Goal: Connect with others: Connect with others

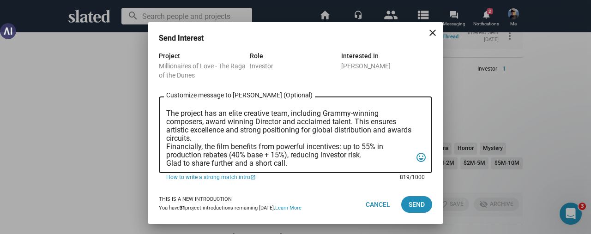
scroll to position [121, 0]
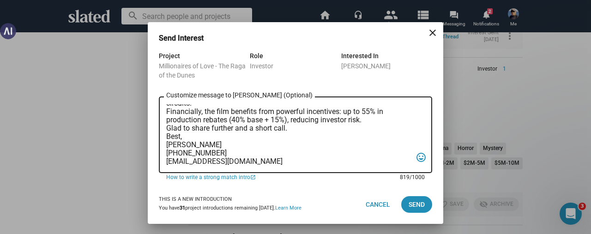
drag, startPoint x: 166, startPoint y: 108, endPoint x: 332, endPoint y: 169, distance: 176.6
click at [332, 169] on div "Hi [PERSON_NAME], Thank you for your interest in ‘Millionaires of Love – Raga o…" at bounding box center [289, 134] width 246 height 78
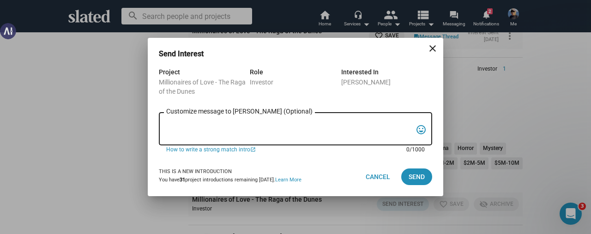
scroll to position [0, 0]
paste textarea "Hi [PERSON_NAME], Thank you for your interest in ‘Millionaires of Love – [PERSO…"
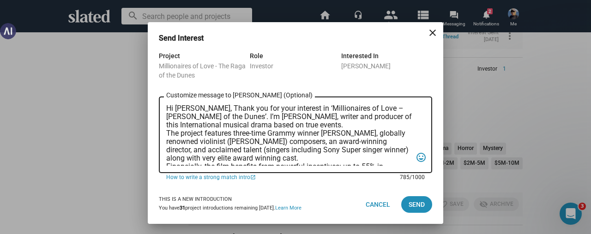
click at [197, 111] on textarea "Hi [PERSON_NAME], Thank you for your interest in ‘Millionaires of Love – [PERSO…" at bounding box center [289, 134] width 246 height 61
type textarea "Hi [PERSON_NAME], Thank you for your interest in ‘Millionaires of Love – Raga o…"
click at [432, 35] on mat-icon "close" at bounding box center [432, 32] width 11 height 11
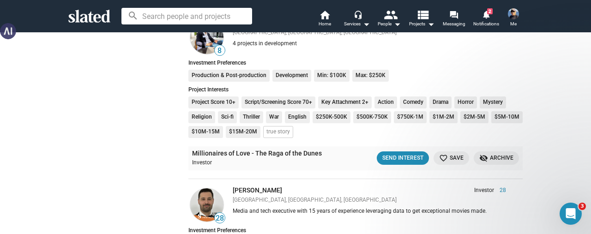
scroll to position [323, 0]
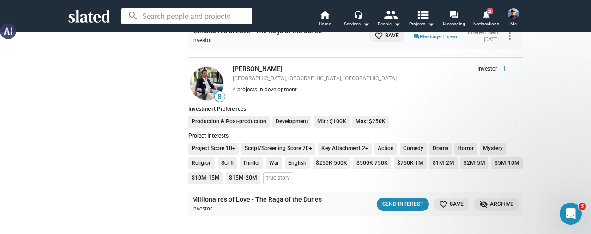
click at [247, 66] on link "[PERSON_NAME]" at bounding box center [257, 68] width 49 height 7
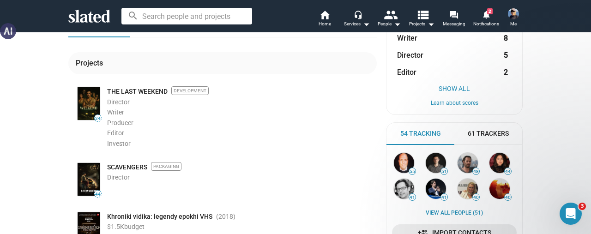
scroll to position [138, 0]
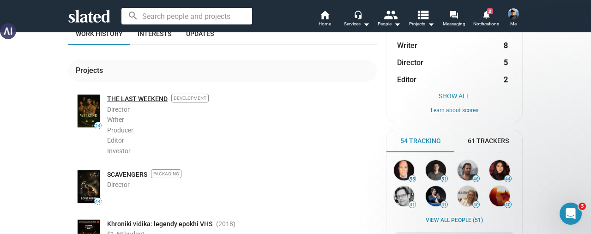
click at [126, 95] on link "THE LAST WEEKEND" at bounding box center [137, 99] width 60 height 9
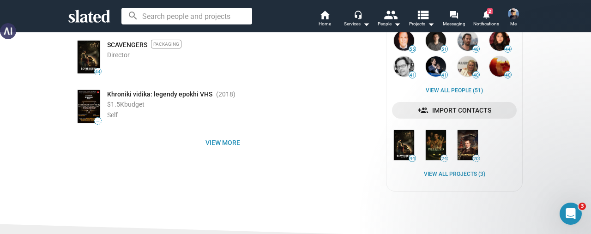
scroll to position [277, 0]
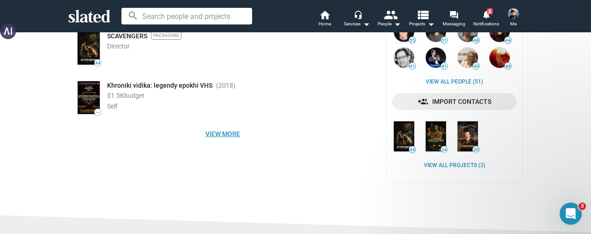
click at [224, 132] on span "View more" at bounding box center [223, 134] width 294 height 17
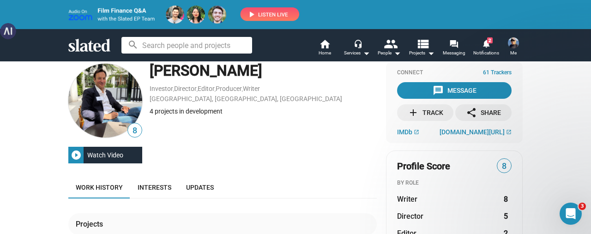
scroll to position [0, 0]
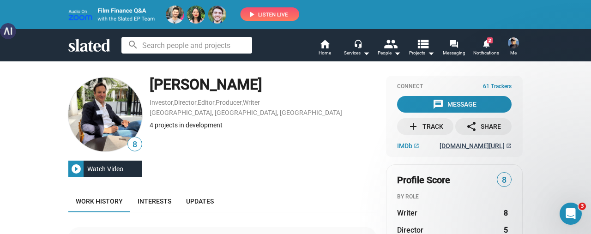
click at [472, 146] on span "paulrossdirector.com/" at bounding box center [471, 145] width 65 height 7
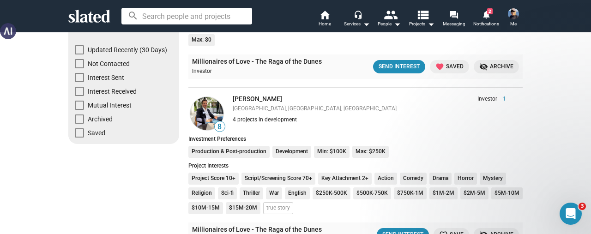
scroll to position [185, 0]
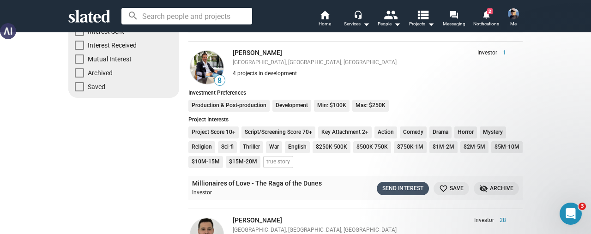
click at [387, 187] on div "Send Interest" at bounding box center [402, 189] width 41 height 10
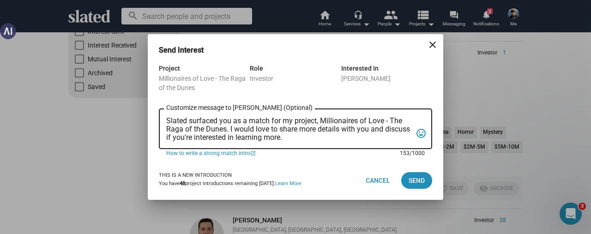
scroll to position [0, 0]
drag, startPoint x: 311, startPoint y: 137, endPoint x: 163, endPoint y: 118, distance: 148.9
click at [163, 118] on div "Slated surfaced you as a match for my project, Millionaires of Love - The Raga …" at bounding box center [295, 128] width 273 height 42
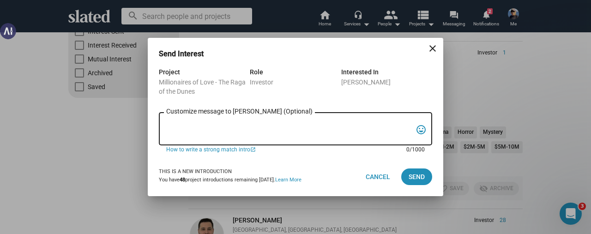
paste textarea "Hi [PERSON_NAME], Thank you for your interest in ‘Millionaires of Love – [PERSO…"
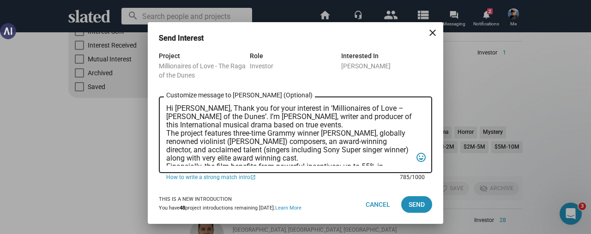
click at [196, 110] on textarea "Hi [PERSON_NAME], Thank you for your interest in ‘Millionaires of Love – [PERSO…" at bounding box center [289, 134] width 246 height 61
click at [294, 124] on textarea "Hi [PERSON_NAME], Thank you for your interest in ‘Millionaires of Love – Raga o…" at bounding box center [289, 134] width 246 height 61
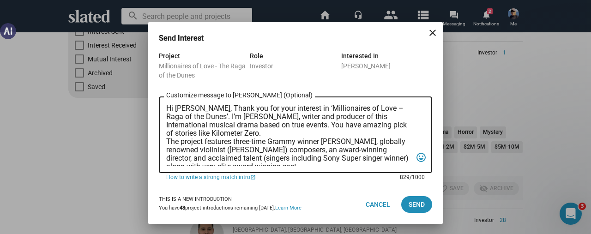
click at [177, 142] on textarea "Hi Paul, Thank you for your interest in ‘Millionaires of Love – Raga of the Dun…" at bounding box center [289, 134] width 246 height 61
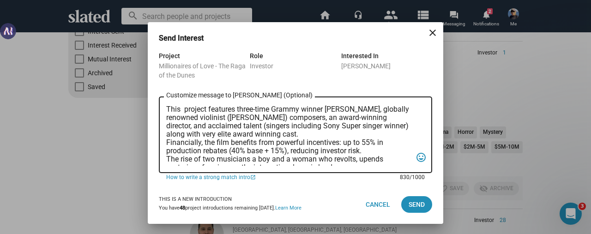
scroll to position [46, 0]
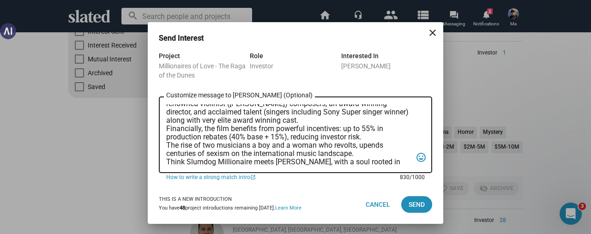
click at [327, 124] on textarea "Hi Paul, Thank you for your interest in ‘Millionaires of Love – Raga of the Dun…" at bounding box center [289, 134] width 246 height 61
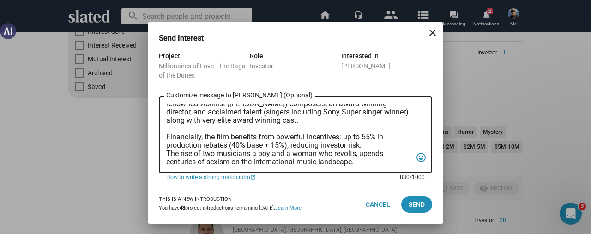
scroll to position [54, 0]
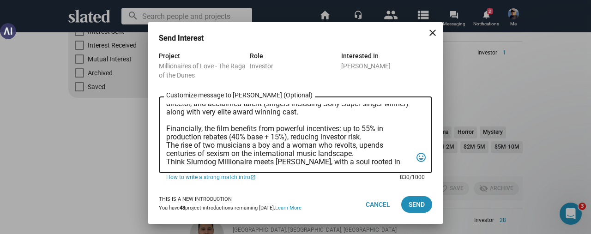
click at [166, 144] on textarea "Hi Paul, Thank you for your interest in ‘Millionaires of Love – Raga of the Dun…" at bounding box center [289, 134] width 246 height 61
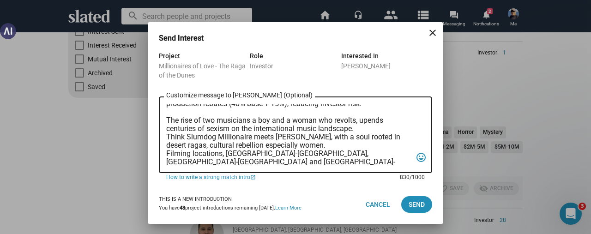
scroll to position [101, 0]
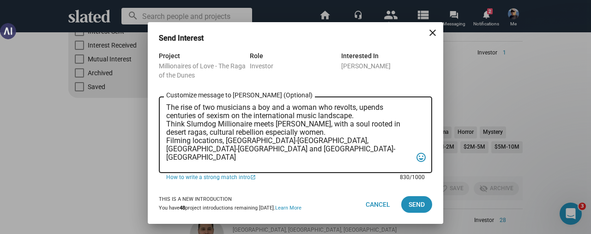
click at [165, 141] on div "Hi Paul, Thank you for your interest in ‘Millionaires of Love – Raga of the Dun…" at bounding box center [295, 134] width 273 height 78
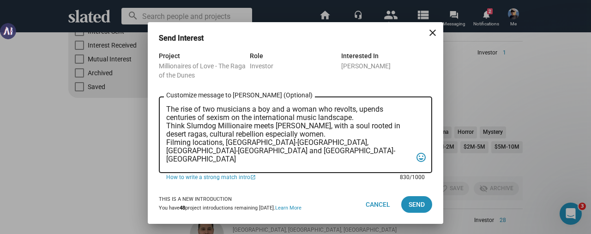
click at [168, 141] on textarea "Hi Paul, Thank you for your interest in ‘Millionaires of Love – Raga of the Dun…" at bounding box center [289, 134] width 246 height 61
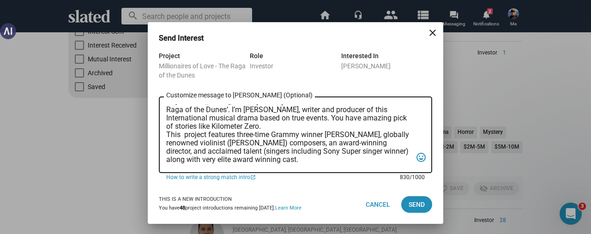
scroll to position [6, 0]
click at [166, 137] on textarea "Hi Paul, Thank you for your interest in ‘Millionaires of Love – Raga of the Dun…" at bounding box center [289, 134] width 246 height 61
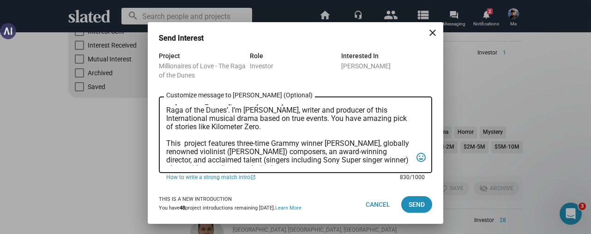
click at [180, 129] on textarea "Hi Paul, Thank you for your interest in ‘Millionaires of Love – Raga of the Dun…" at bounding box center [289, 134] width 246 height 61
click at [228, 127] on textarea "Hi Paul, Thank you for your interest in ‘Millionaires of Love – Raga of the Dun…" at bounding box center [289, 134] width 246 height 61
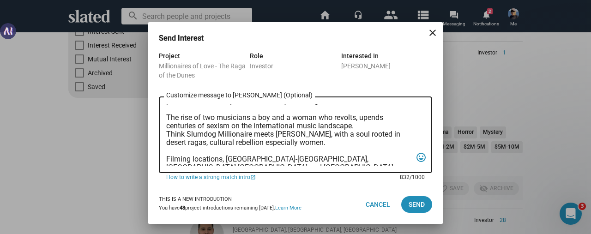
scroll to position [145, 0]
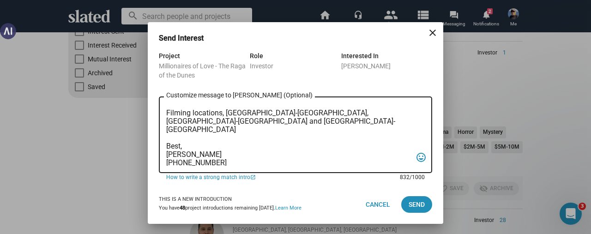
click at [390, 116] on textarea "Hi Paul, Thank you for your interest in ‘Millionaires of Love – Raga of the Dun…" at bounding box center [289, 134] width 246 height 61
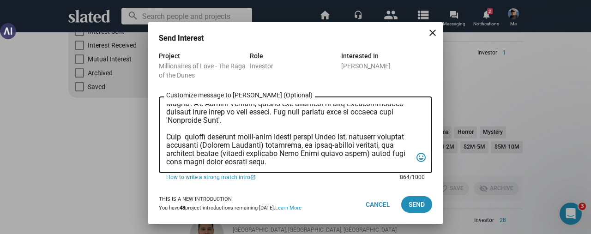
scroll to position [0, 0]
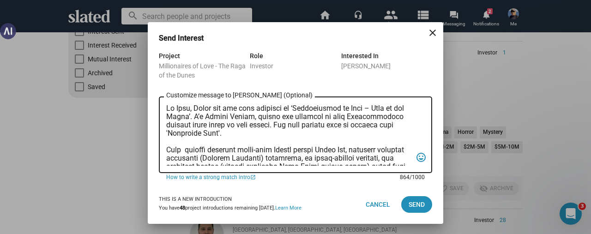
click at [194, 109] on textarea "Customize message to Paul (Optional) Customize message (Optional)" at bounding box center [289, 134] width 246 height 61
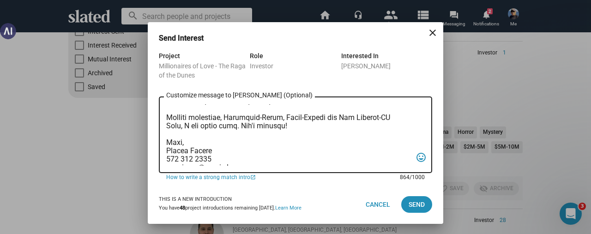
scroll to position [162, 0]
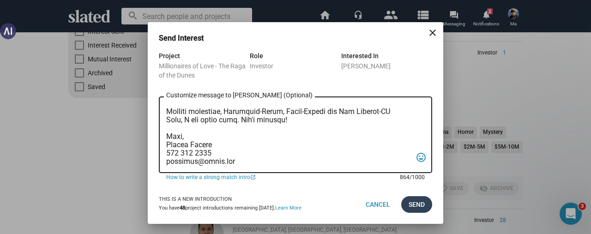
type textarea "Hi Paul, Thank you for your interest in ‘Millionaires of Love – Raga of the Dun…"
click at [415, 203] on span "Send" at bounding box center [417, 204] width 16 height 17
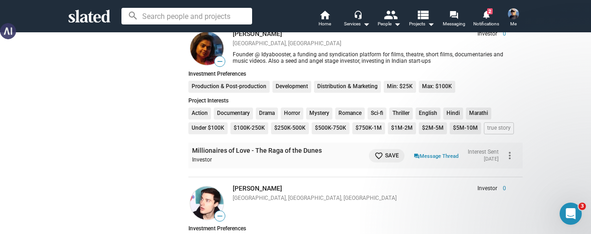
scroll to position [2770, 0]
